Goal: Communication & Community: Answer question/provide support

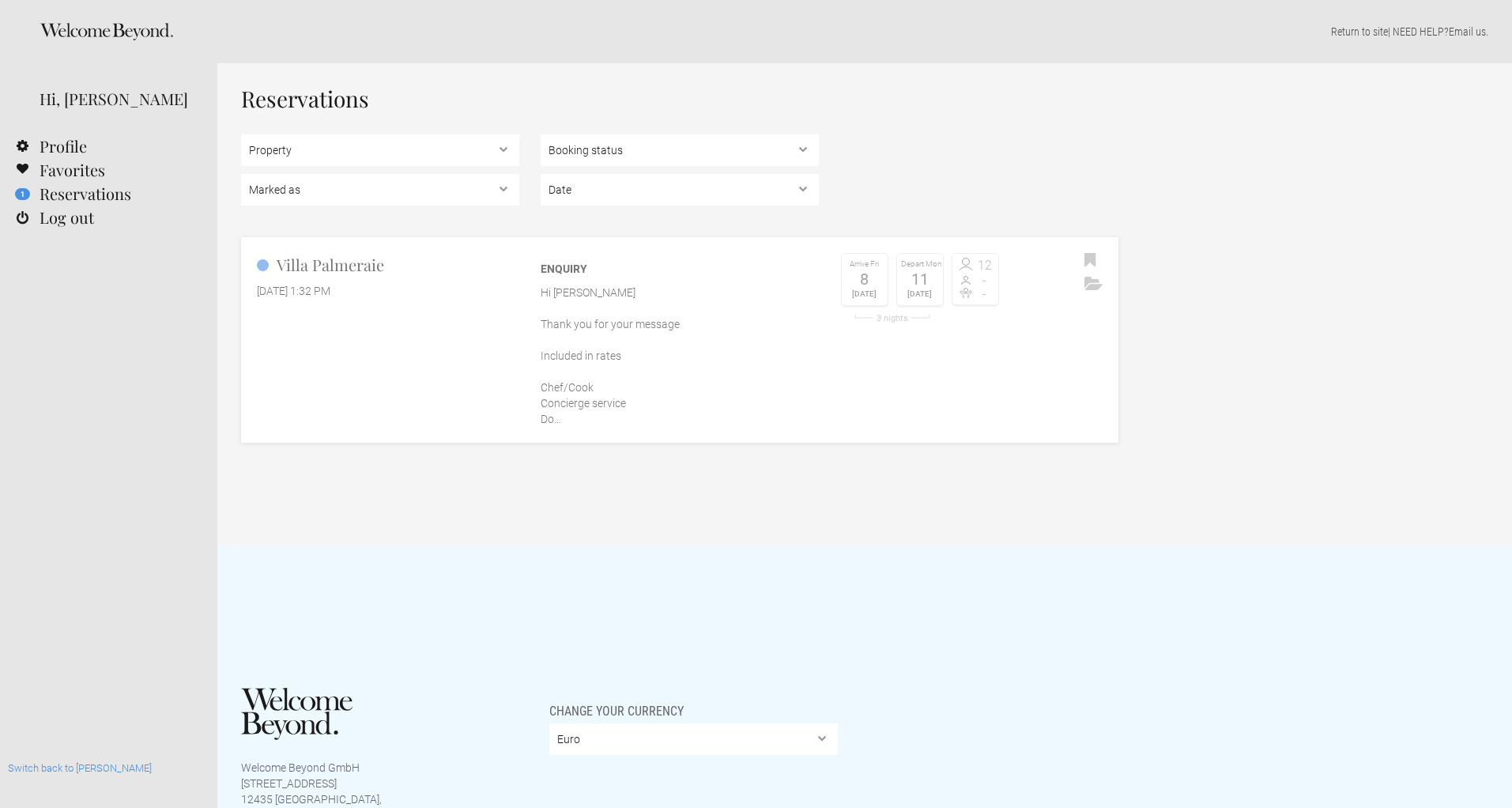
click at [613, 326] on p "Hi Rachel Thank you for your message Included in rates Chef/Cook Concierge serv…" at bounding box center [679, 355] width 278 height 142
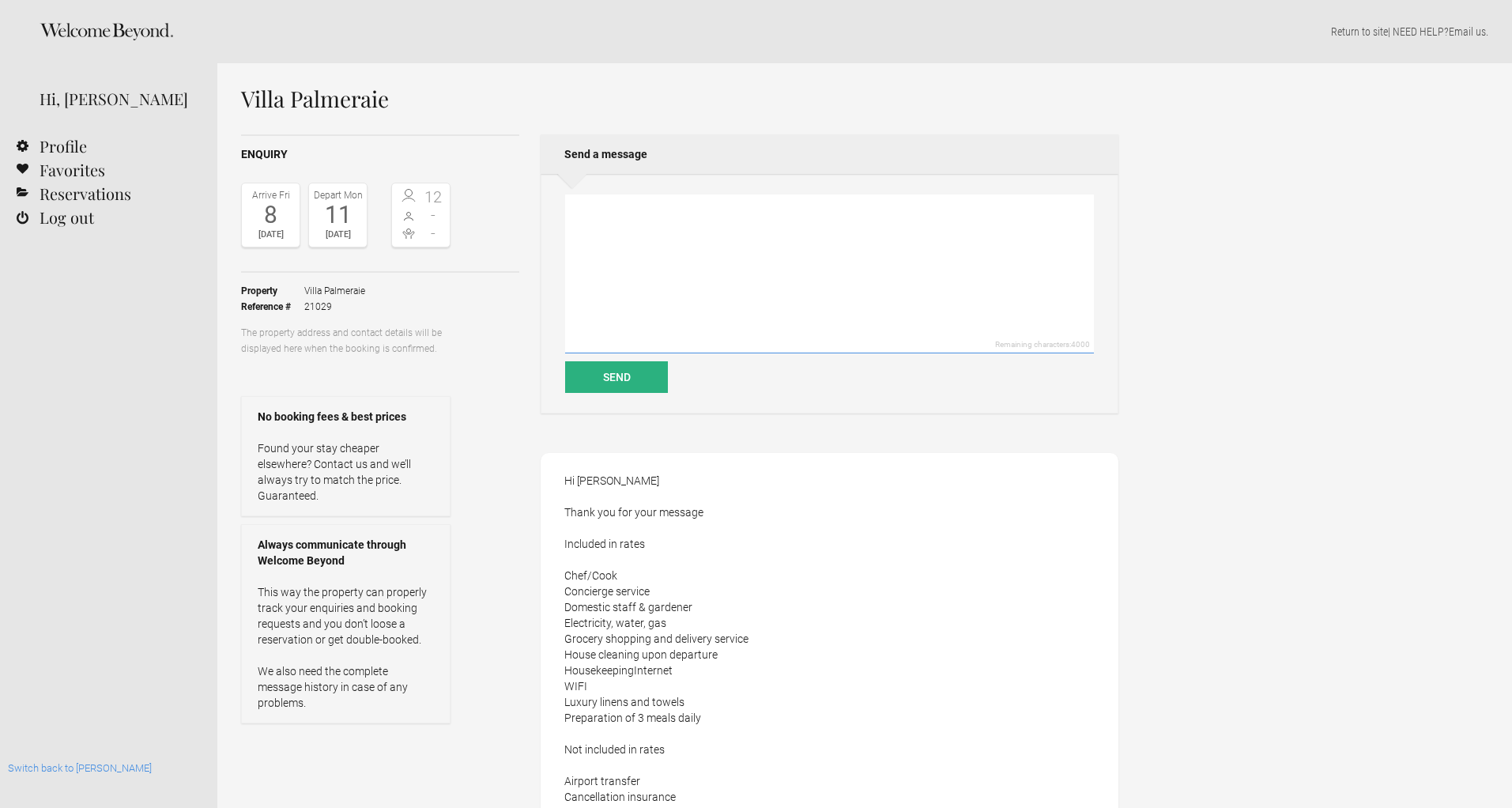
click at [613, 320] on textarea at bounding box center [830, 274] width 529 height 159
paste textarea "Hi there I'm getting back in touch about [GEOGRAPHIC_DATA] as i'm hoping to cel…"
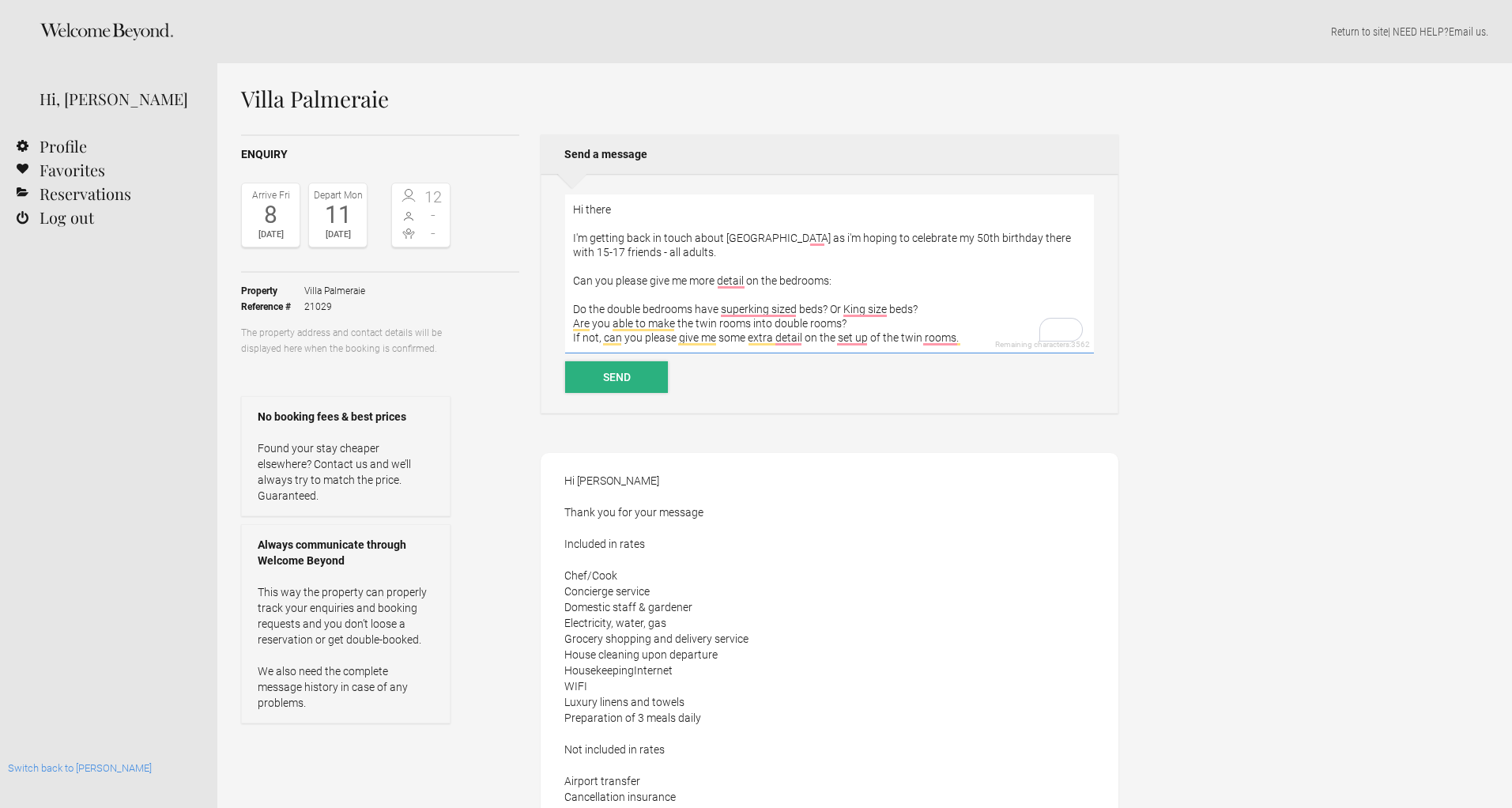
type textarea "Hi there I'm getting back in touch about [GEOGRAPHIC_DATA] as i'm hoping to cel…"
click at [619, 382] on button "Send" at bounding box center [617, 376] width 102 height 32
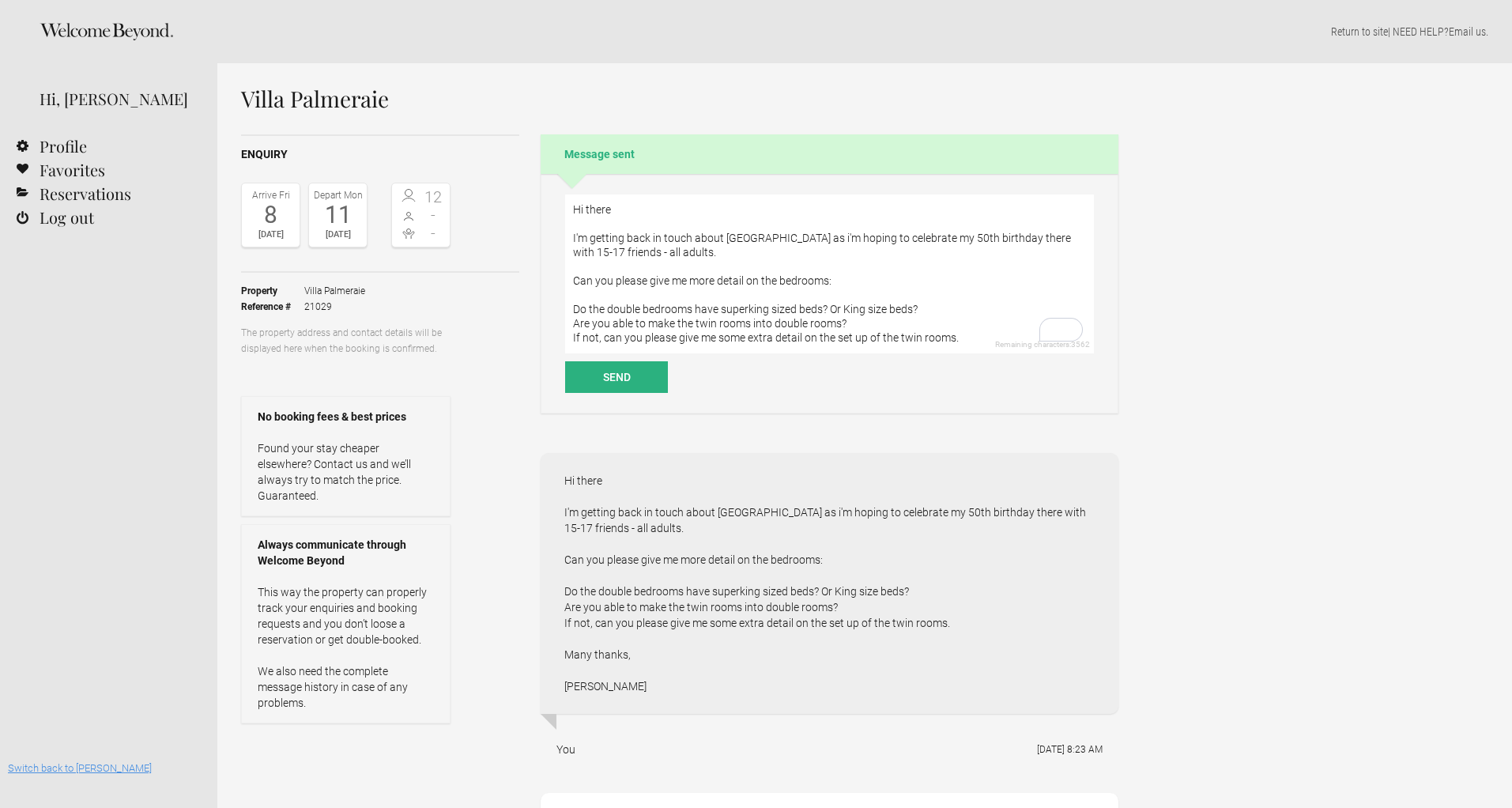
click at [85, 766] on link "Switch back to [PERSON_NAME]" at bounding box center [79, 768] width 144 height 12
